Goal: Task Accomplishment & Management: Manage account settings

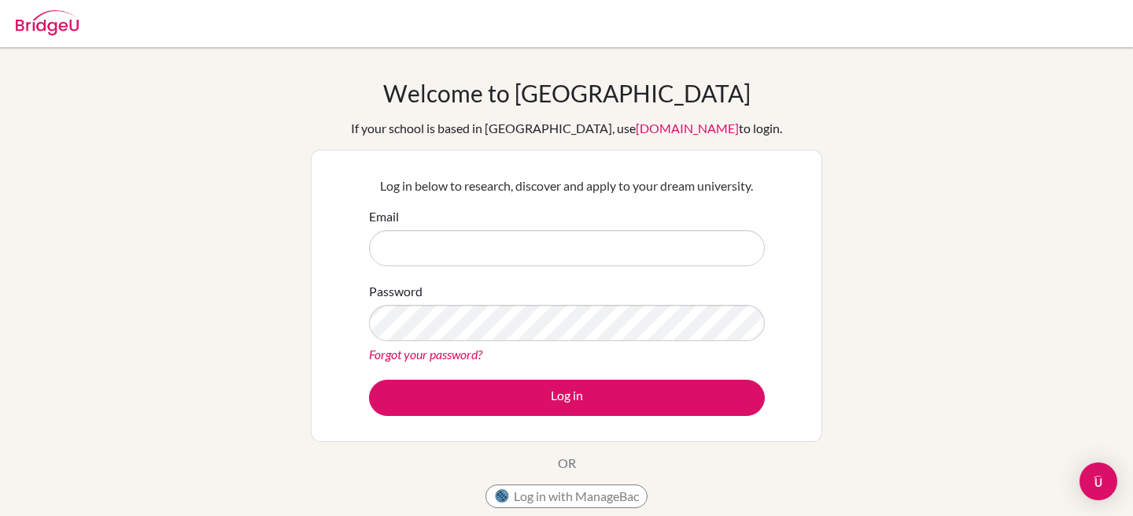
type input "[EMAIL_ADDRESS][DOMAIN_NAME]"
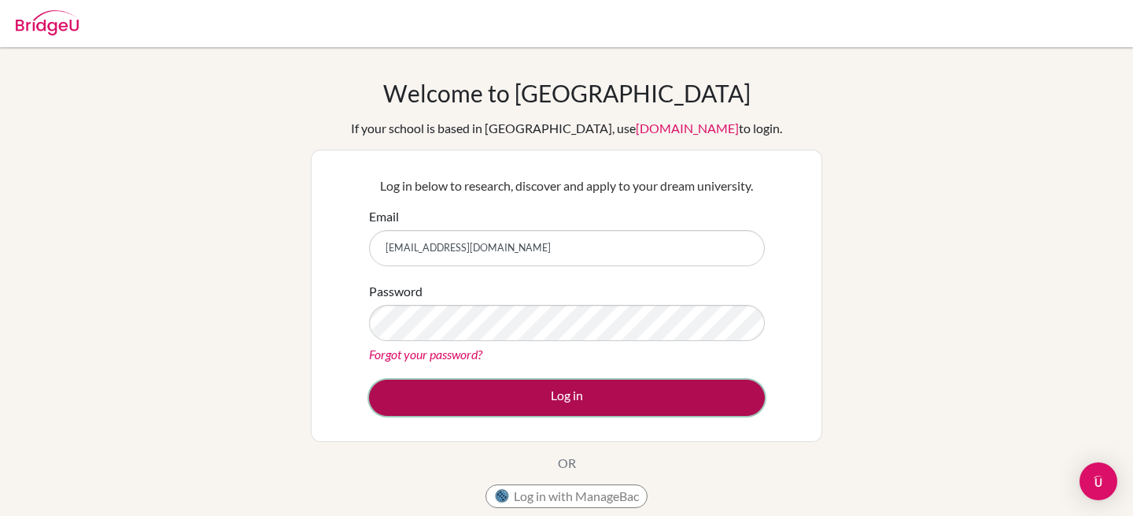
click at [490, 405] on button "Log in" at bounding box center [567, 397] width 396 height 36
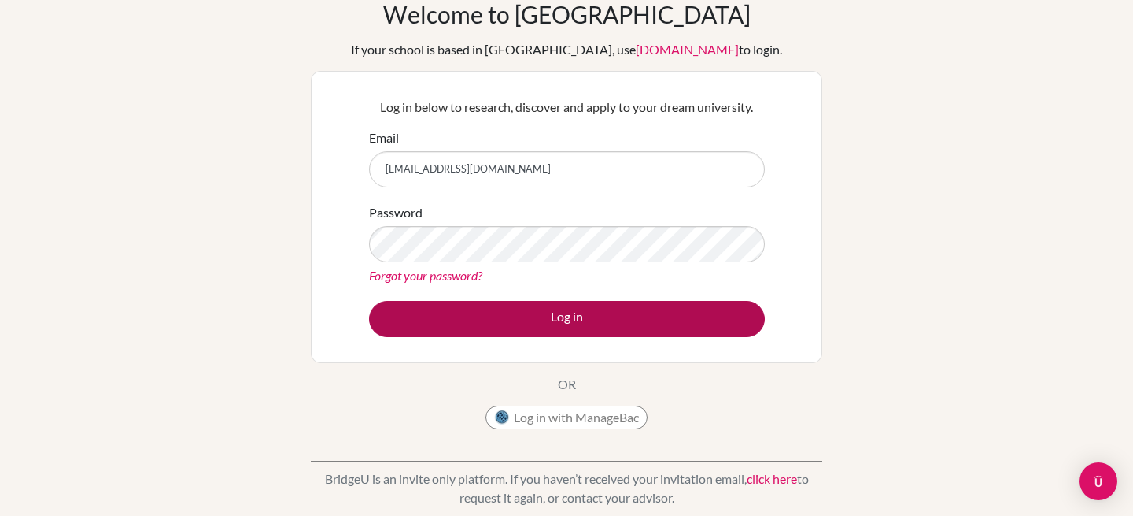
scroll to position [83, 0]
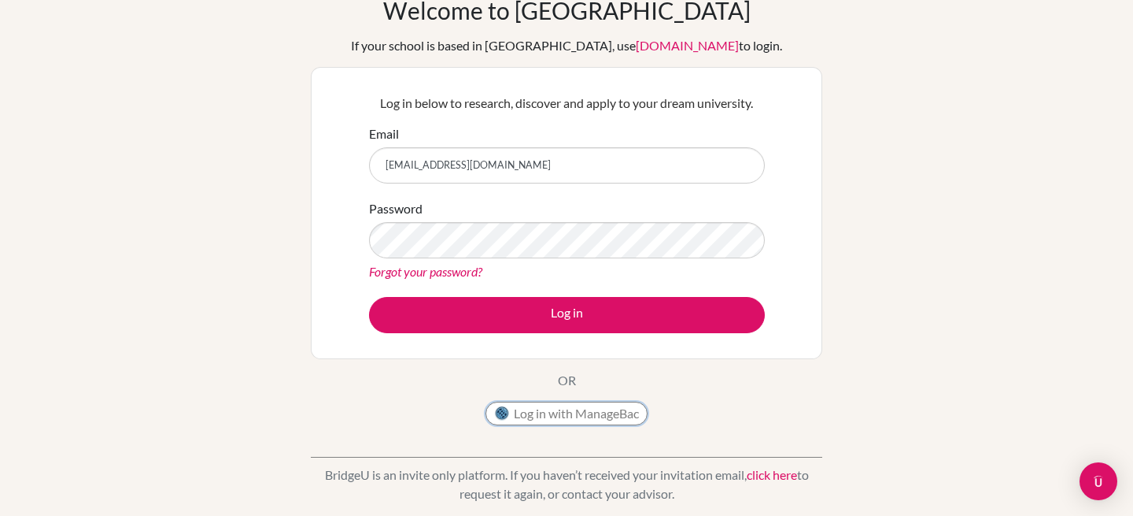
click at [572, 423] on button "Log in with ManageBac" at bounding box center [567, 413] width 162 height 24
click at [578, 418] on button "Log in with ManageBac" at bounding box center [567, 413] width 162 height 24
